Goal: Information Seeking & Learning: Learn about a topic

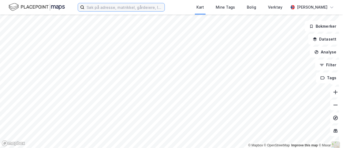
click at [110, 7] on input at bounding box center [124, 7] width 80 height 8
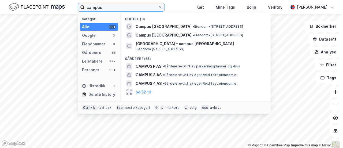
type input "campus"
drag, startPoint x: 110, startPoint y: 8, endPoint x: 51, endPoint y: -1, distance: 59.6
click at [51, 0] on html "campus Kategori Alle 99+ Google 3 Eiendommer 0 Gårdeiere 55 Leietakere 99+ Pers…" at bounding box center [171, 74] width 343 height 148
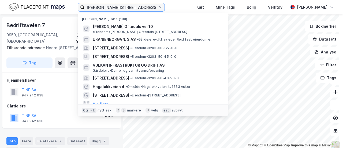
drag, startPoint x: 127, startPoint y: 9, endPoint x: 58, endPoint y: 3, distance: 69.3
click at [58, 3] on div "[PERSON_NAME] vei 10 Nylige søk (100) [PERSON_NAME] Oftedals vei 10 • Eiendom •…" at bounding box center [171, 7] width 343 height 14
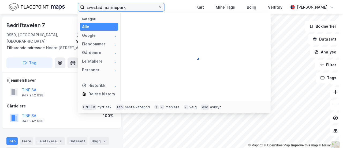
type input "svestad marinepark"
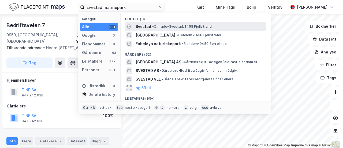
click at [160, 27] on span "• Område • Svestad, 1458 Fjellstrand" at bounding box center [182, 26] width 60 height 4
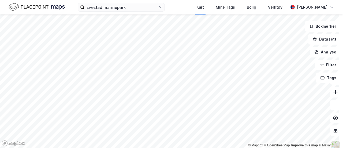
click at [134, 12] on div "svestad marinepark Kart Mine Tags Bolig Verktøy [PERSON_NAME]" at bounding box center [171, 7] width 343 height 14
click at [130, 7] on input "svestad marinepark" at bounding box center [121, 7] width 74 height 8
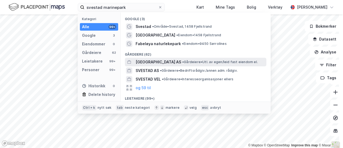
click at [152, 64] on span "[GEOGRAPHIC_DATA] AS" at bounding box center [159, 62] width 46 height 6
